Goal: Task Accomplishment & Management: Manage account settings

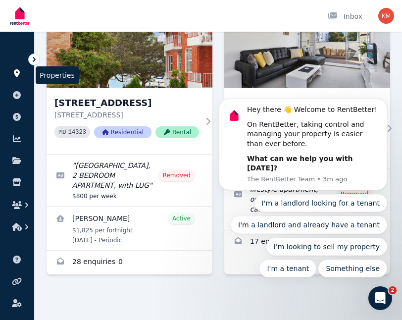
click at [16, 72] on icon at bounding box center [17, 73] width 10 height 8
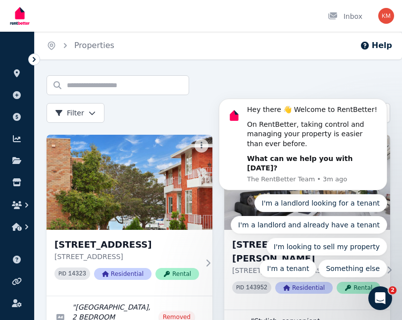
click at [34, 59] on icon at bounding box center [34, 60] width 10 height 10
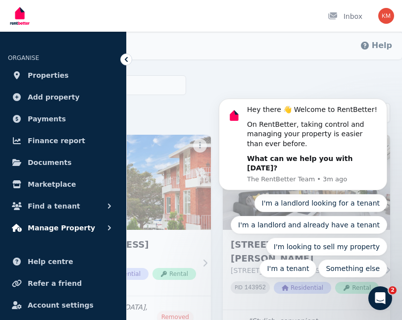
click at [43, 226] on span "Manage Property" at bounding box center [61, 228] width 67 height 12
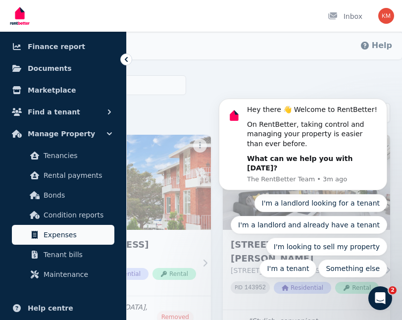
scroll to position [96, 0]
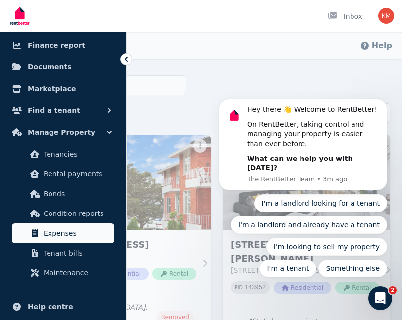
click at [50, 232] on span "Expenses" at bounding box center [77, 233] width 67 height 12
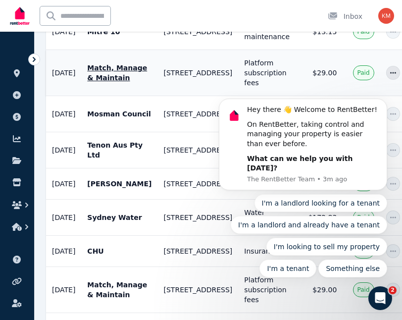
scroll to position [326, 0]
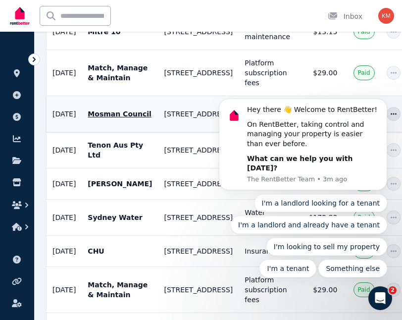
click at [137, 119] on p "Mosman Council" at bounding box center [120, 114] width 64 height 10
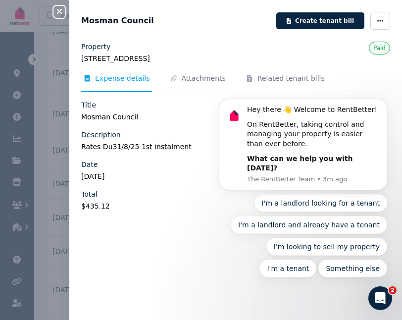
click at [61, 10] on icon "button" at bounding box center [59, 11] width 5 height 5
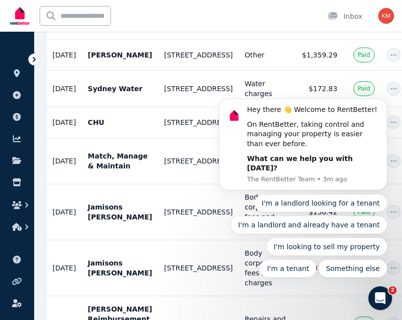
scroll to position [456, 0]
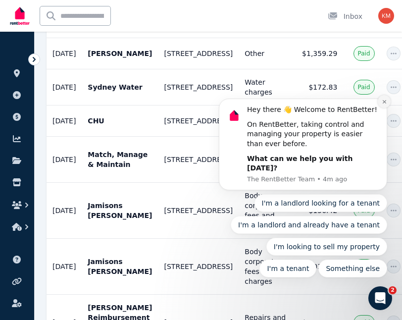
click at [385, 104] on icon "Dismiss notification" at bounding box center [384, 101] width 3 height 3
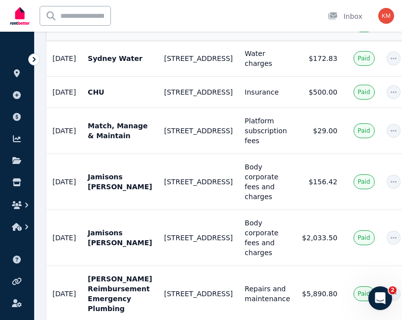
scroll to position [490, 0]
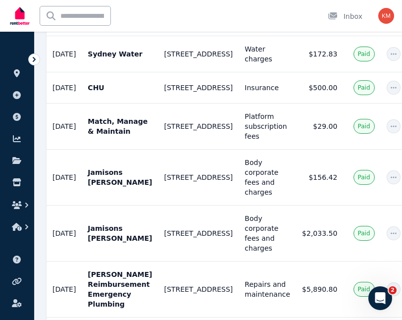
click at [388, 15] on img "button" at bounding box center [387, 16] width 16 height 16
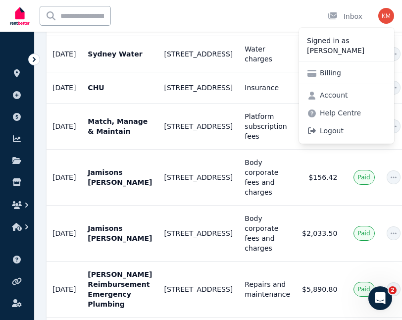
click at [329, 129] on span "Logout" at bounding box center [346, 131] width 95 height 18
